Goal: Task Accomplishment & Management: Complete application form

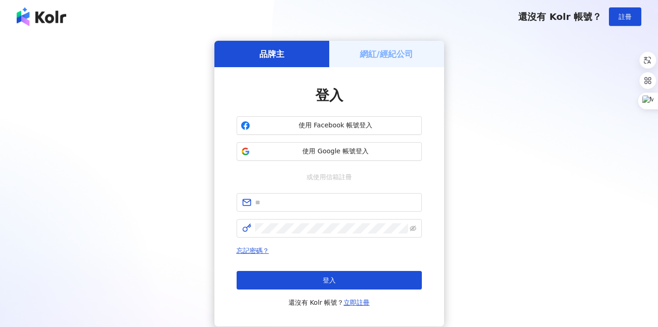
click at [401, 52] on h5 "網紅/經紀公司" at bounding box center [386, 54] width 53 height 12
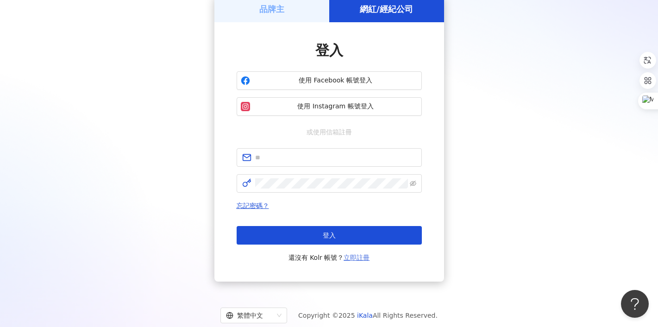
click at [361, 257] on link "立即註冊" at bounding box center [356, 257] width 26 height 7
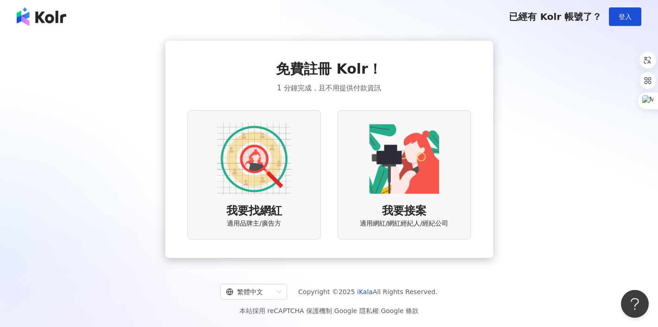
click at [385, 182] on img at bounding box center [404, 159] width 74 height 74
